Goal: Communication & Community: Connect with others

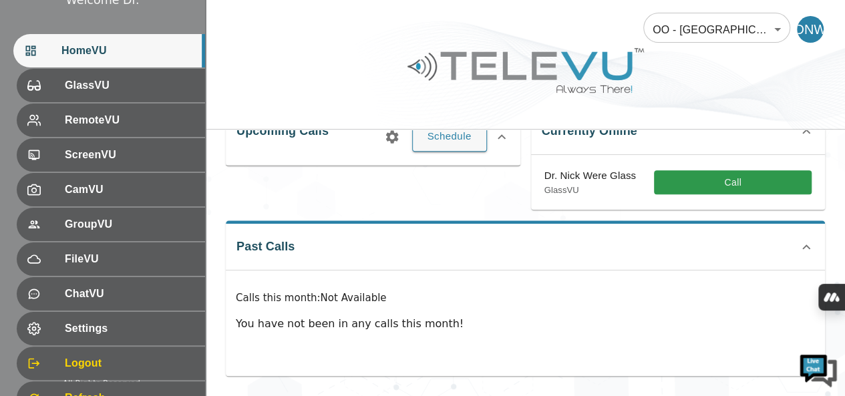
scroll to position [237, 0]
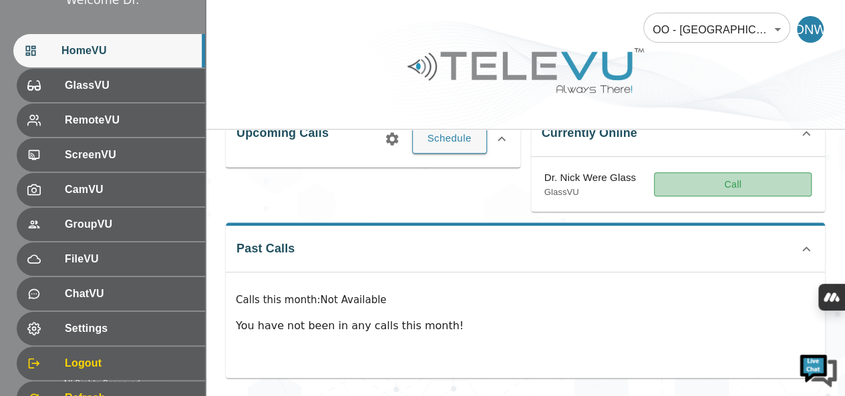
click at [716, 182] on button "Call" at bounding box center [733, 184] width 158 height 25
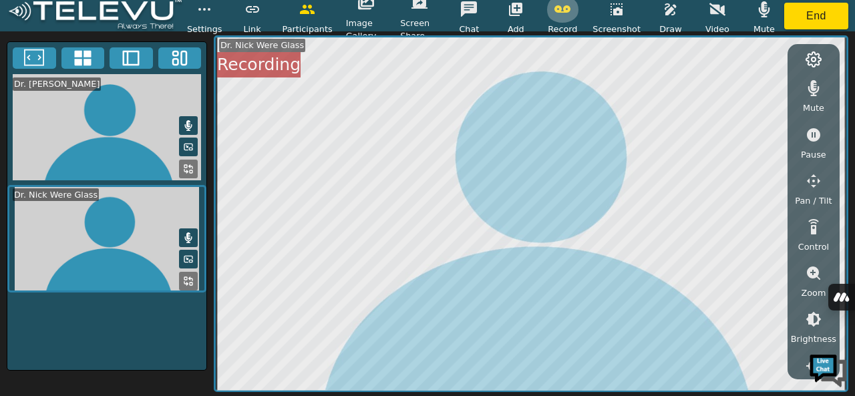
click at [567, 10] on icon "button" at bounding box center [563, 9] width 16 height 16
